Goal: Task Accomplishment & Management: Manage account settings

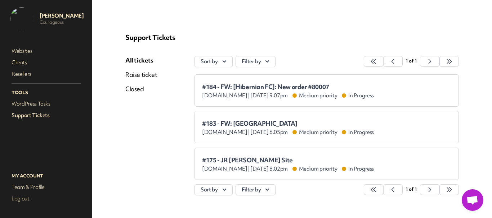
scroll to position [18, 0]
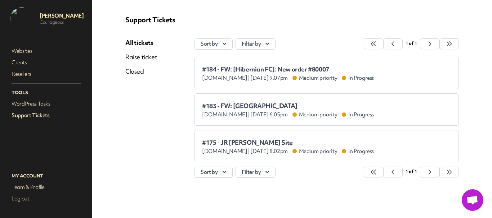
click at [220, 100] on li "#183 - FW: Duksville [DOMAIN_NAME] | [DATE] 6.05pm Medium priority In Progress" at bounding box center [326, 110] width 264 height 32
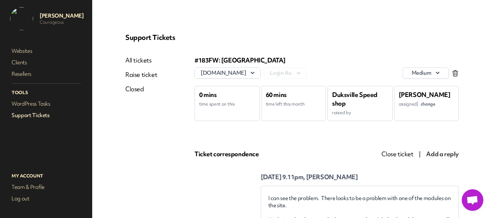
click at [39, 119] on link "Support Tickets" at bounding box center [46, 115] width 72 height 10
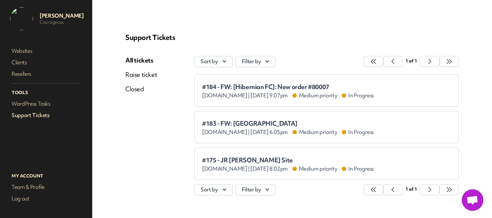
click at [255, 86] on span "#184 - FW: [Hibernian FC]: New order #80007" at bounding box center [288, 86] width 172 height 7
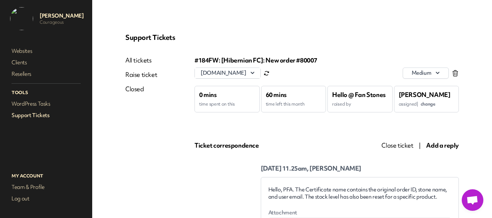
scroll to position [72, 0]
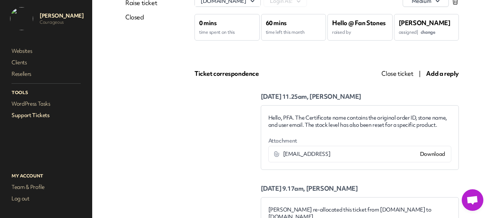
click at [30, 119] on link "Support Tickets" at bounding box center [46, 115] width 72 height 10
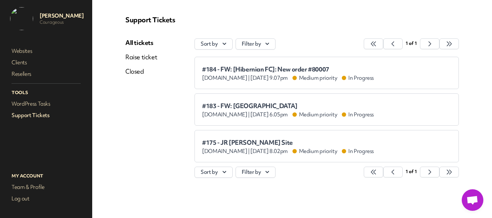
scroll to position [18, 0]
